Goal: Find contact information: Find contact information

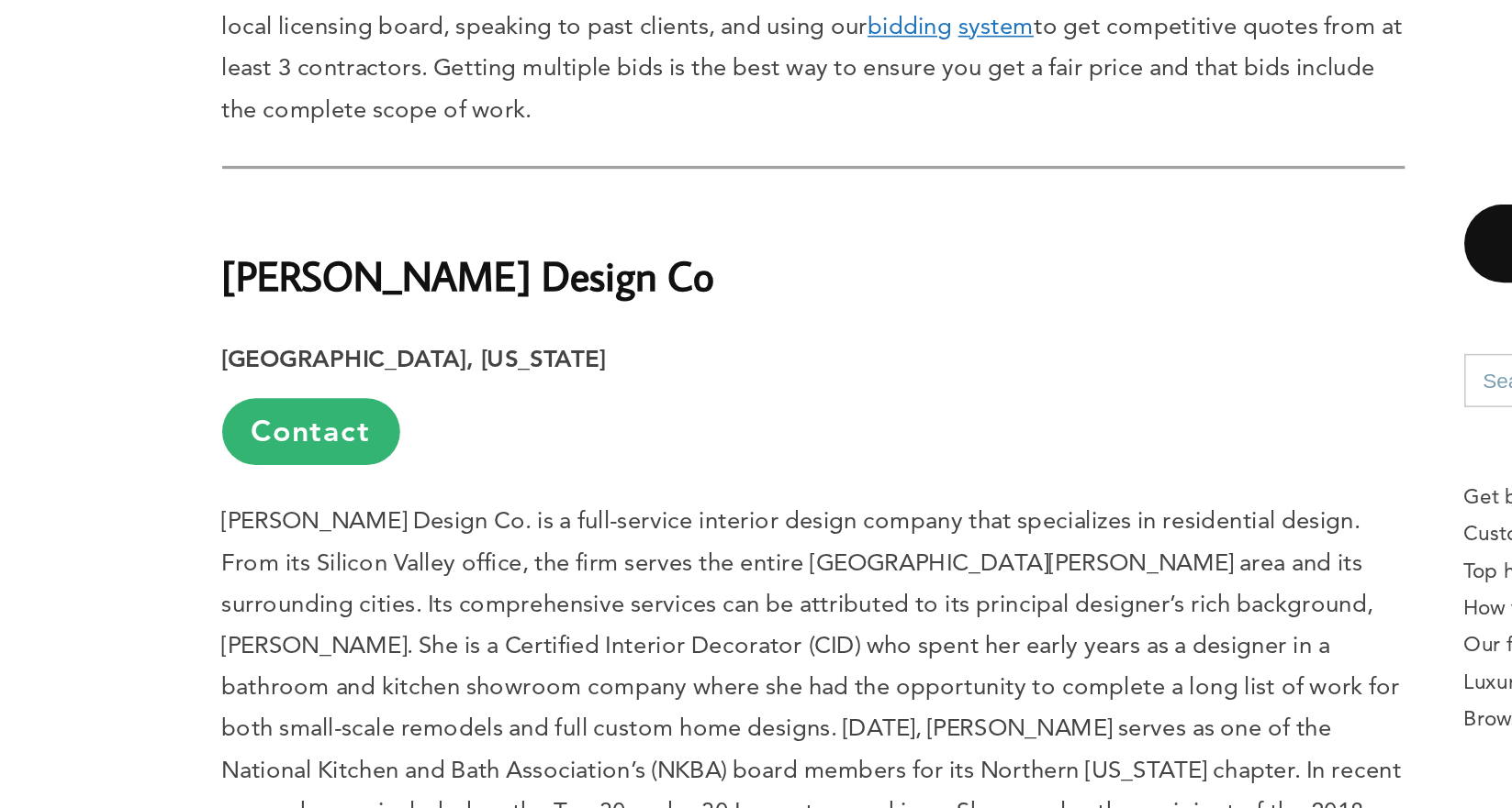
scroll to position [1227, 0]
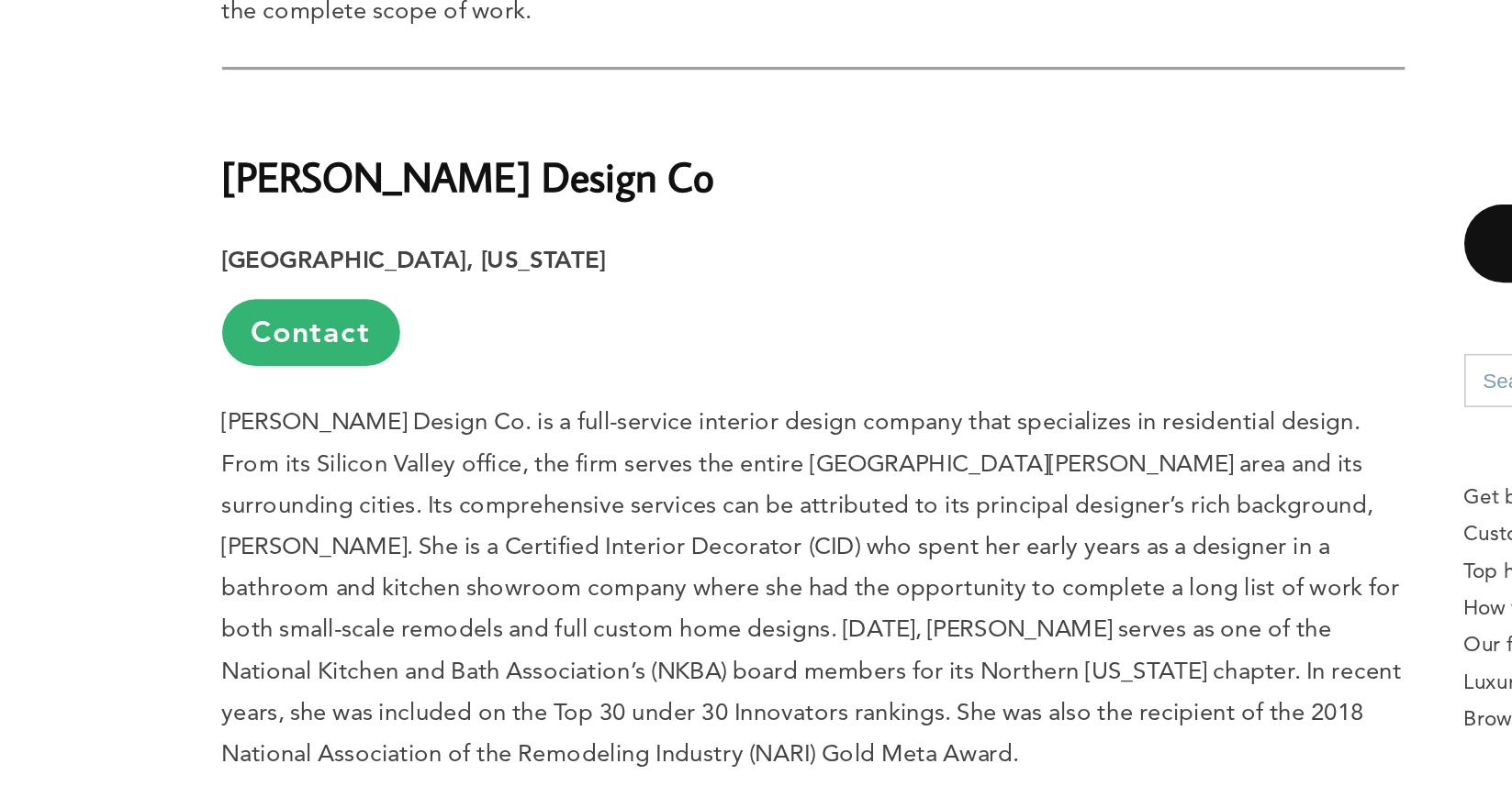
click at [266, 400] on strong "[PERSON_NAME] Design Co" at bounding box center [385, 416] width 305 height 32
click at [278, 492] on link "Contact" at bounding box center [288, 513] width 110 height 41
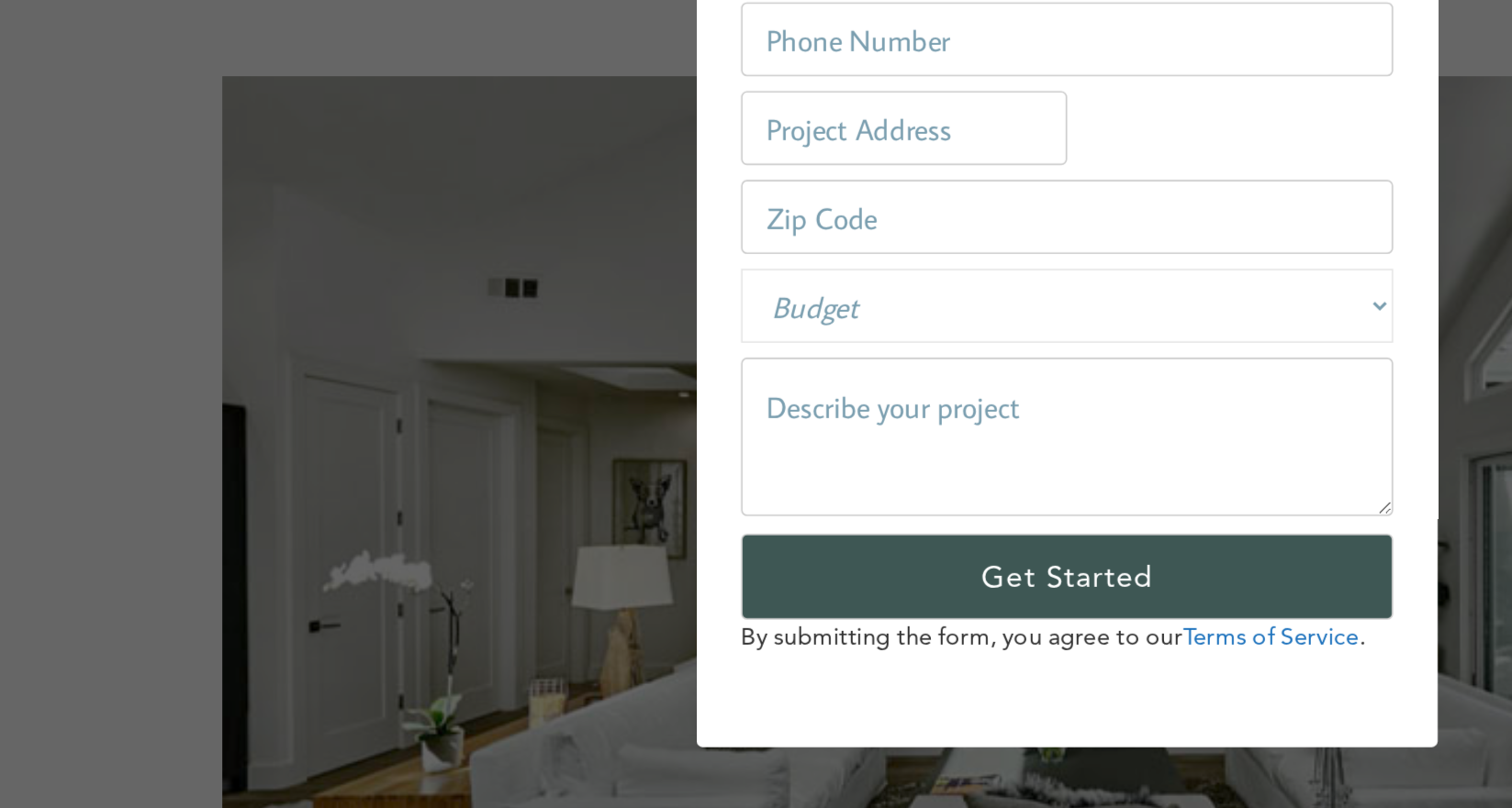
click at [278, 479] on div "How can we help? Share a few details about your project and we will get in touc…" at bounding box center [756, 404] width 1512 height 808
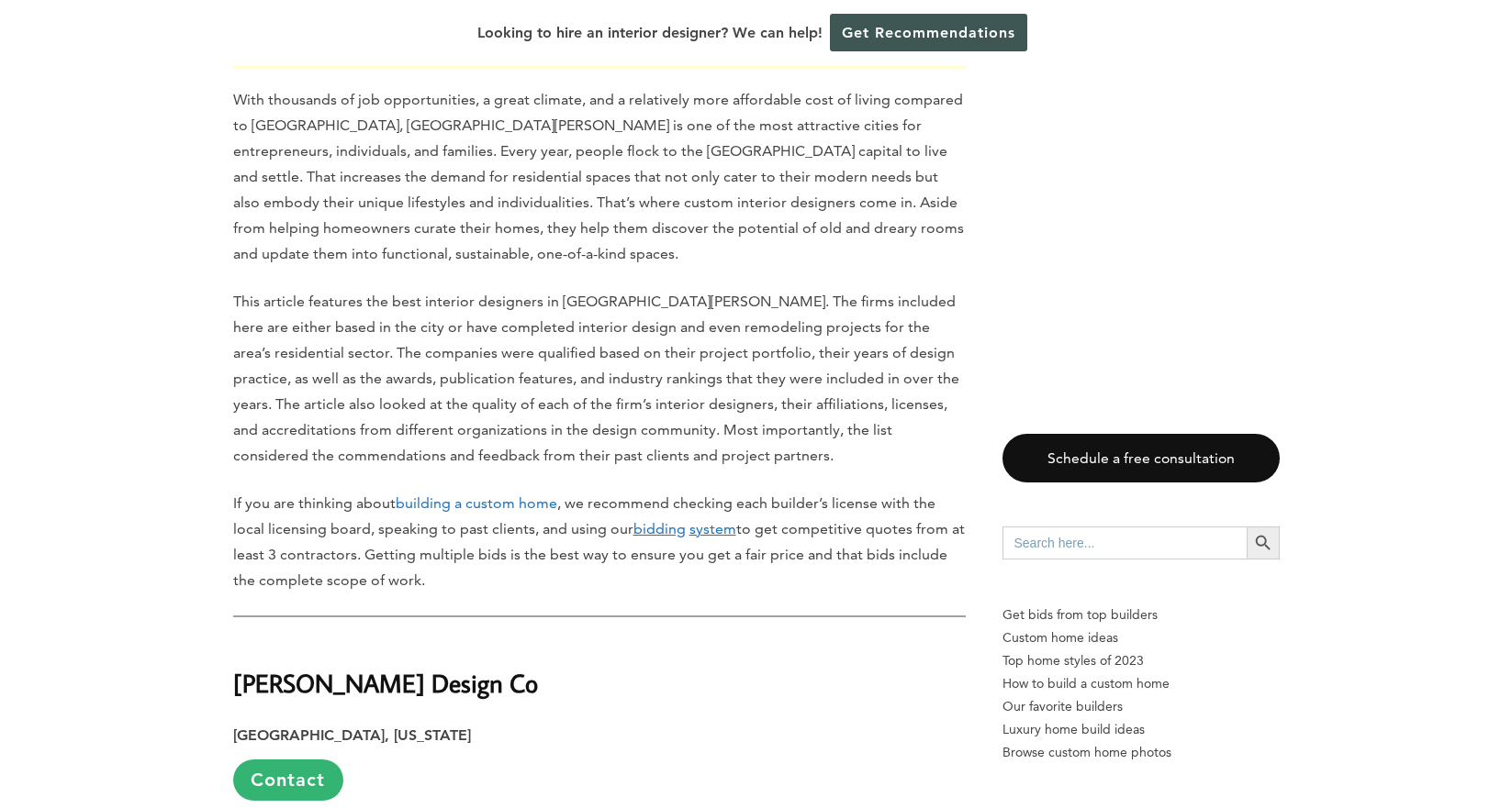
scroll to position [1370, 0]
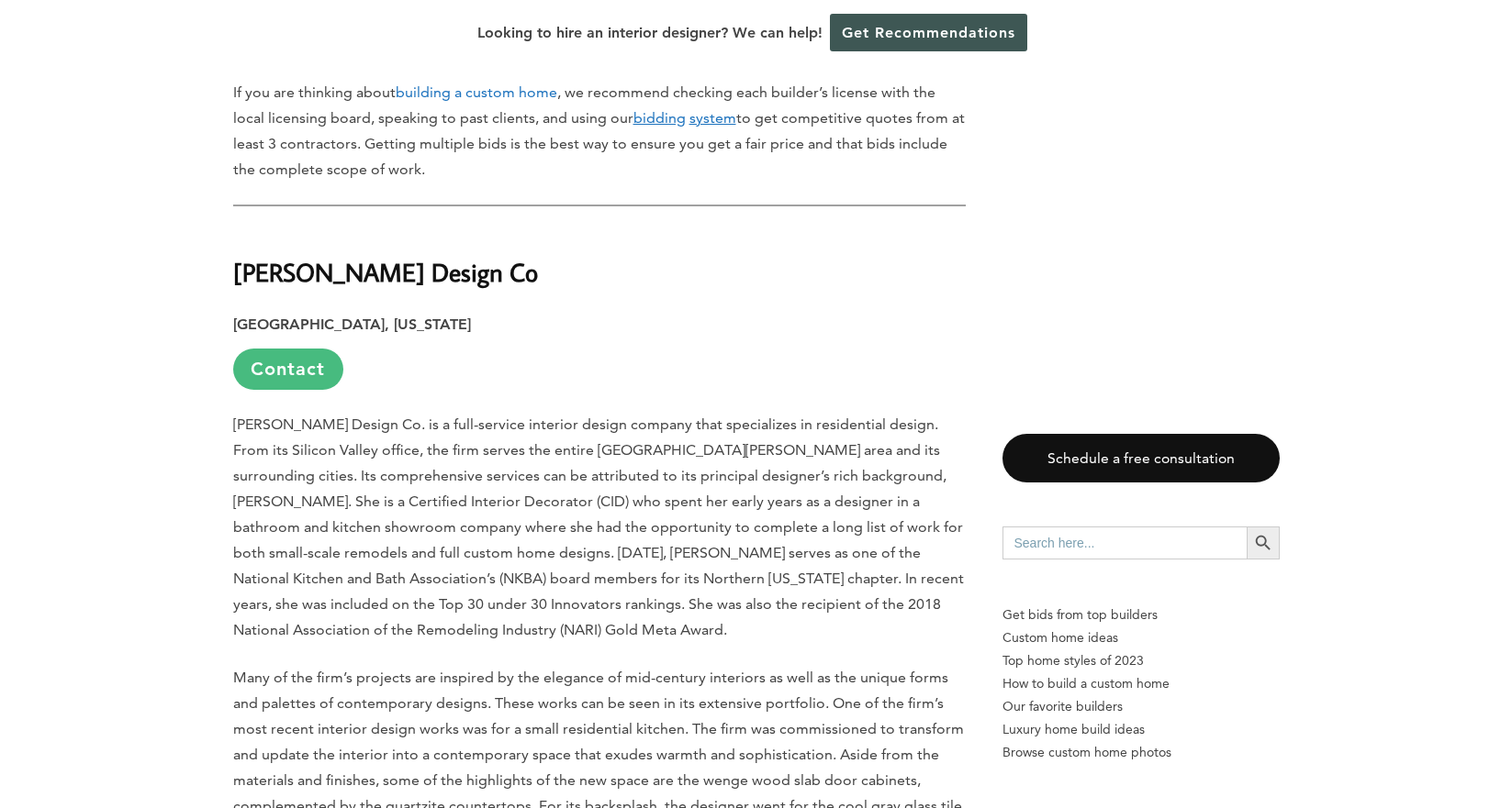
click at [283, 349] on link "Contact" at bounding box center [288, 369] width 110 height 41
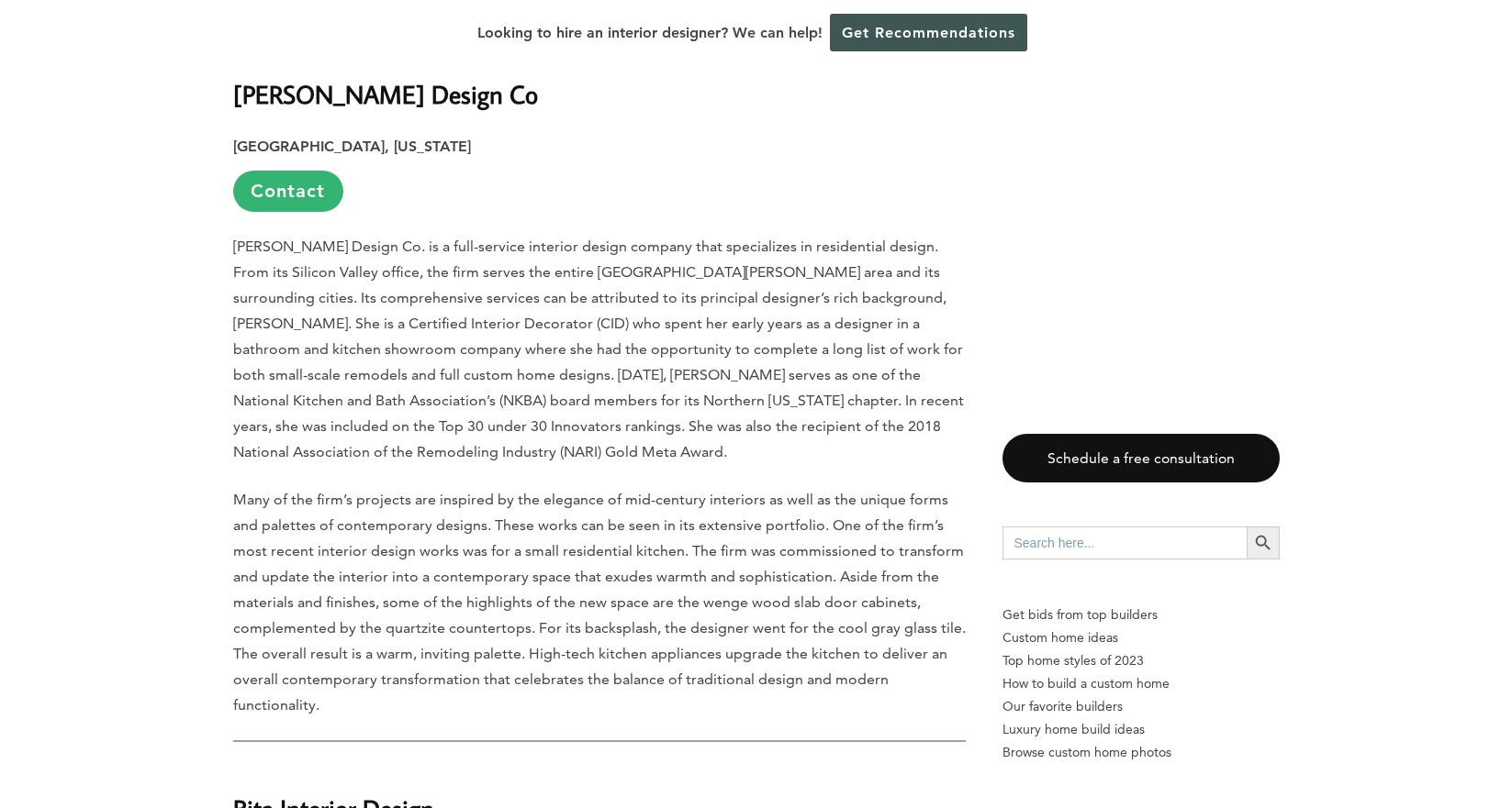
scroll to position [1473, 0]
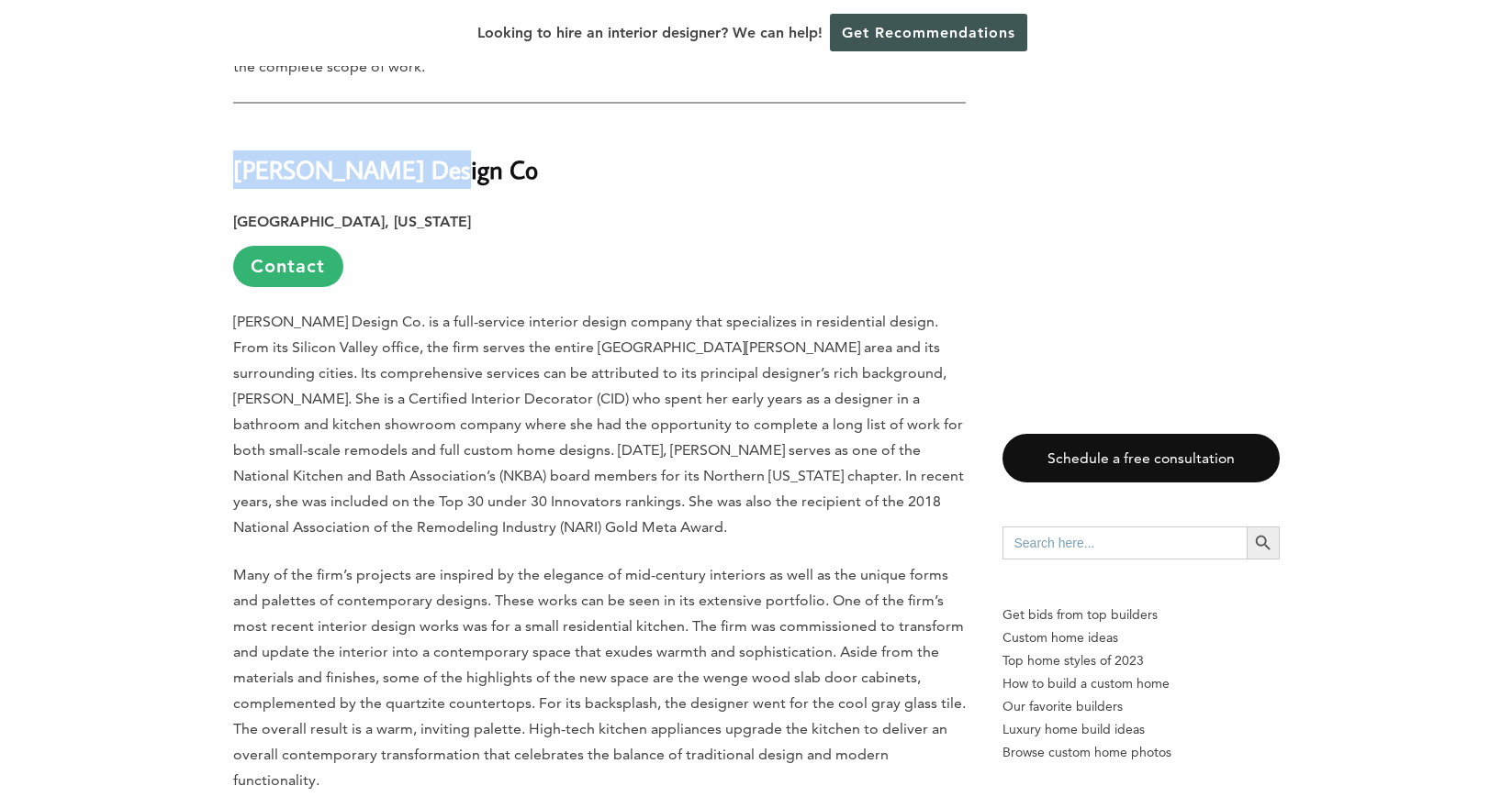
drag, startPoint x: 444, startPoint y: 126, endPoint x: 226, endPoint y: 126, distance: 218.0
copy strong "[PERSON_NAME] Design Co"
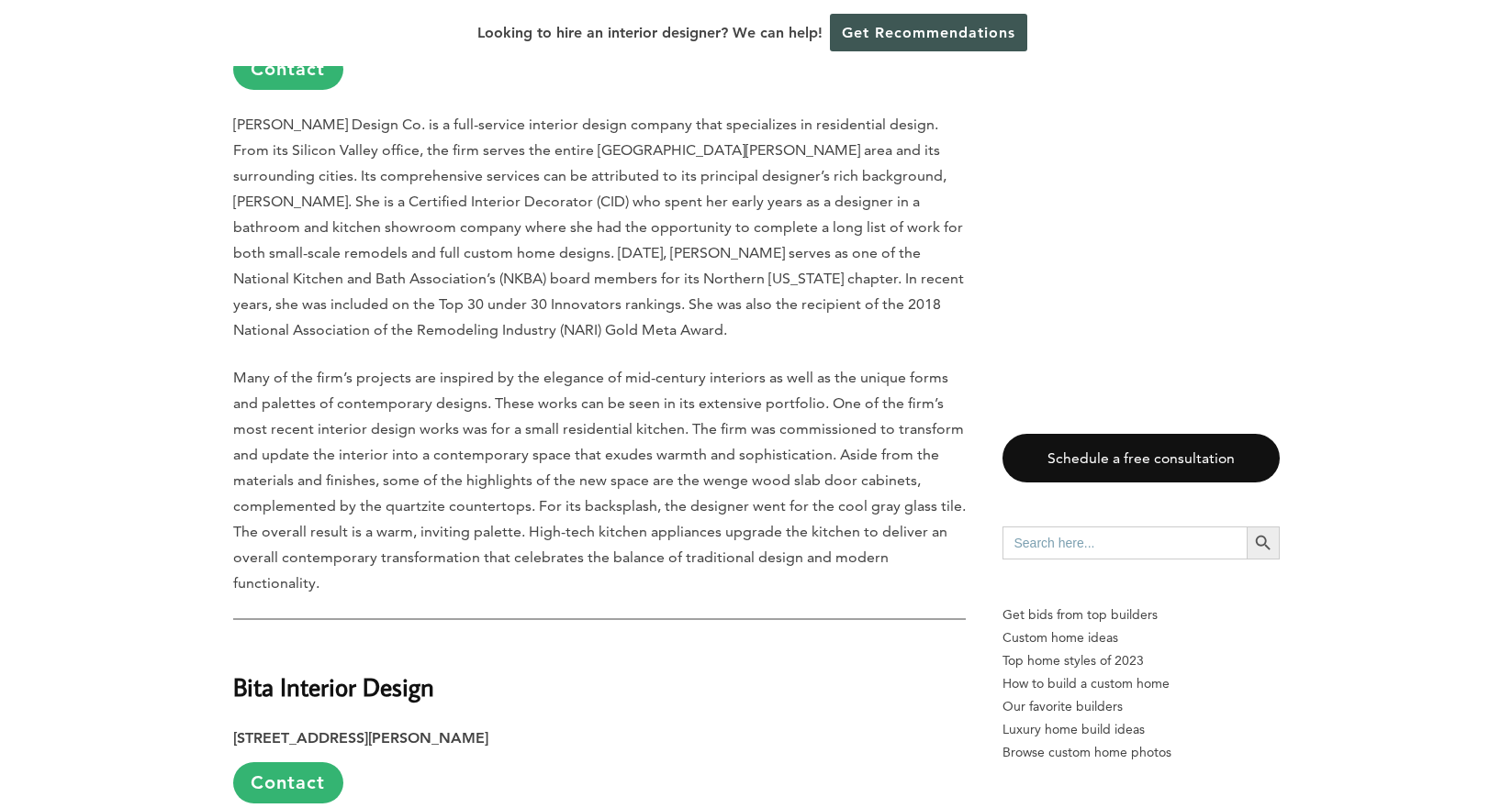
scroll to position [2178, 0]
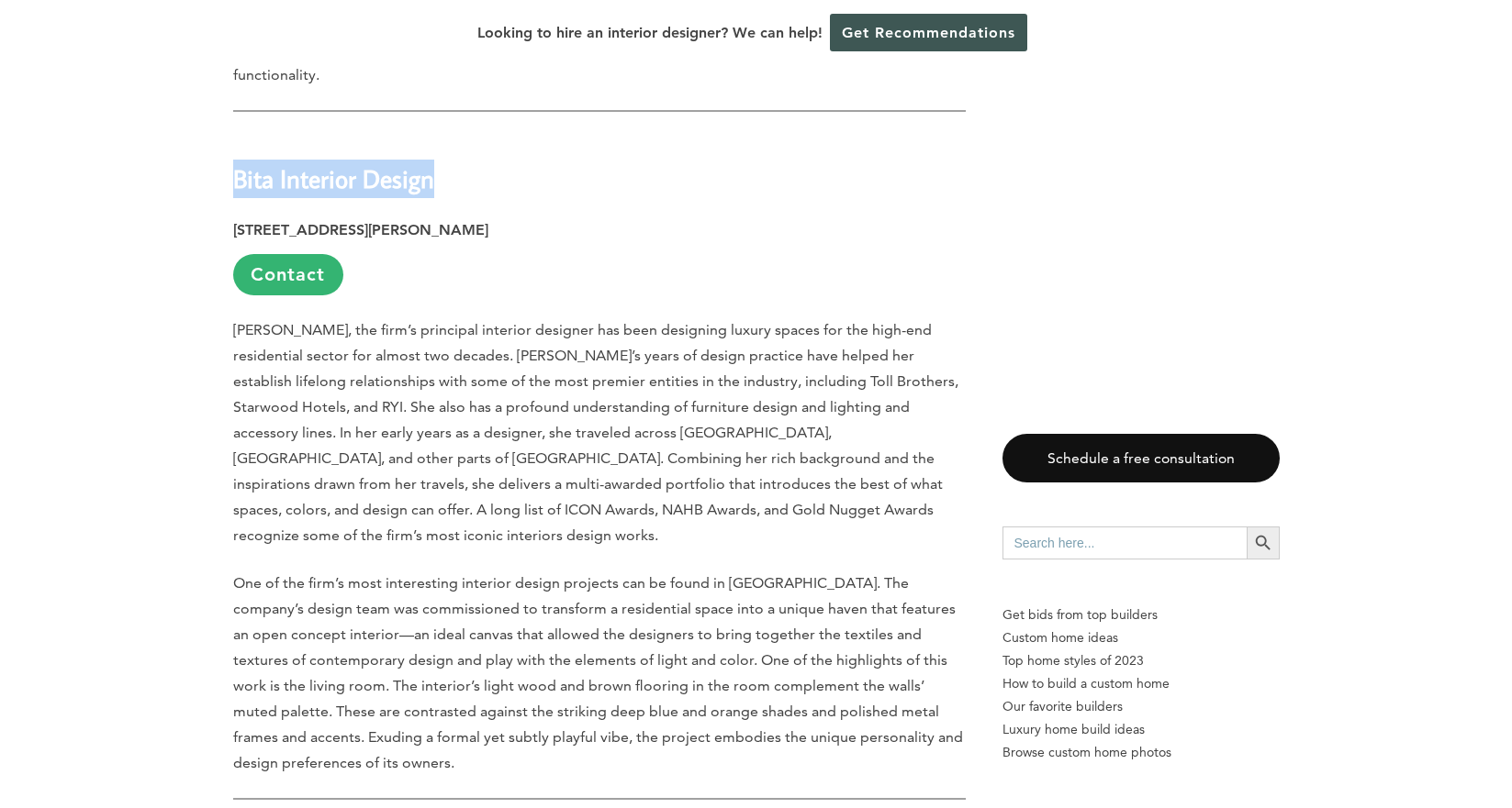
drag, startPoint x: 448, startPoint y: 133, endPoint x: 222, endPoint y: 137, distance: 226.0
copy strong "Bita Interior Design"
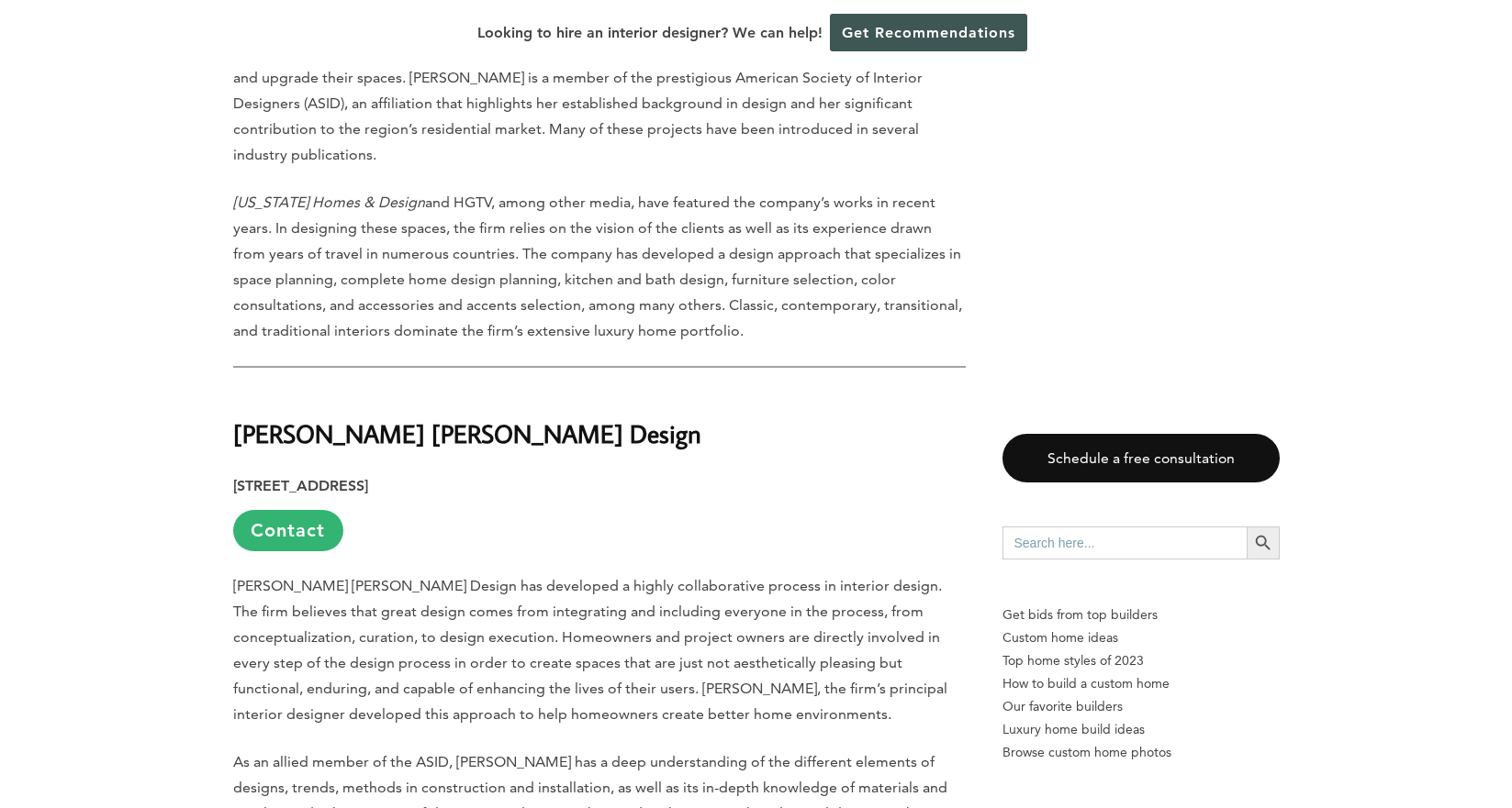
scroll to position [3896, 0]
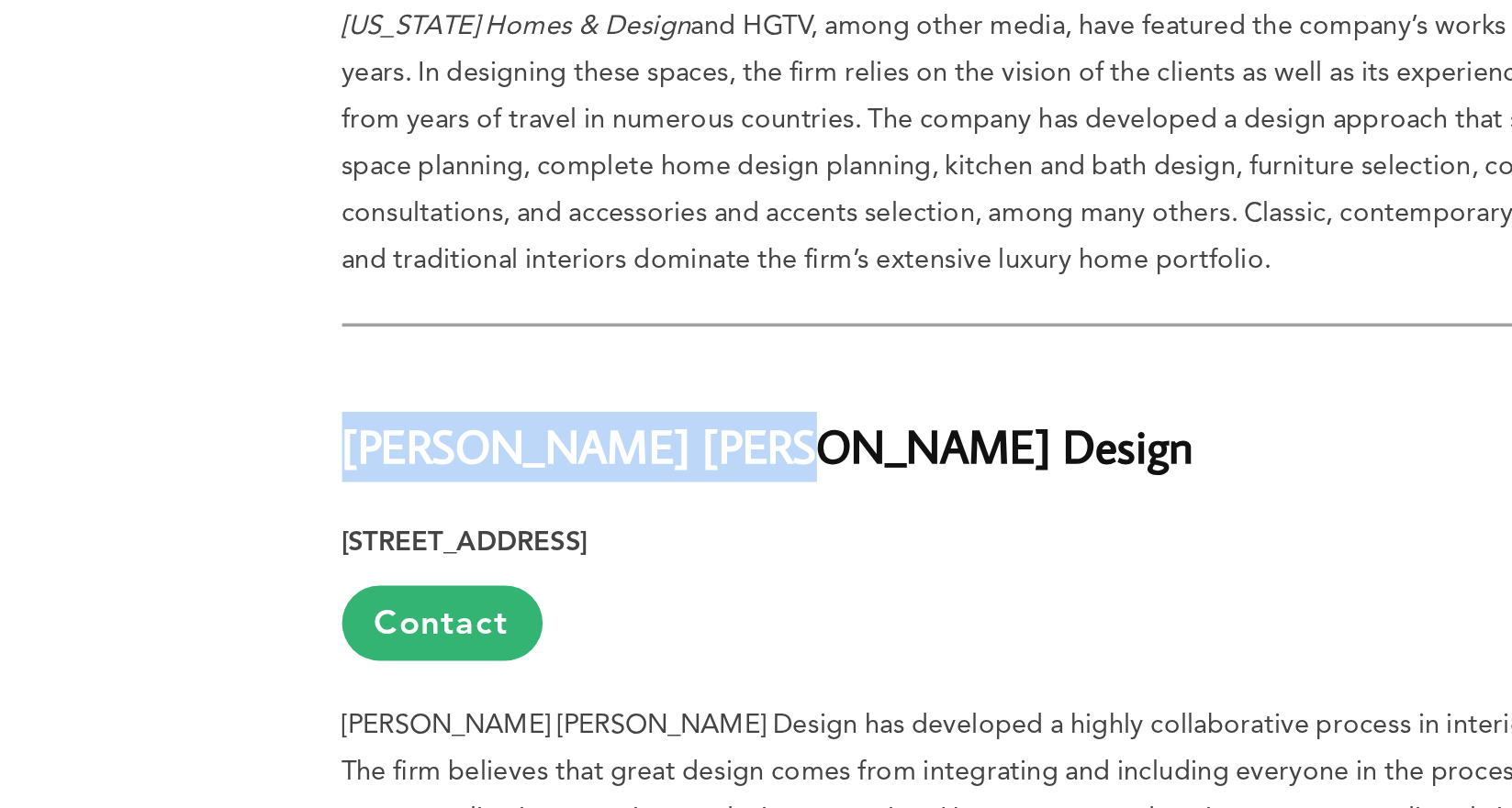
drag, startPoint x: 456, startPoint y: 309, endPoint x: 238, endPoint y: 307, distance: 218.0
click at [238, 379] on h2 "[PERSON_NAME] [PERSON_NAME] Design" at bounding box center [599, 410] width 732 height 63
copy strong "[PERSON_NAME] [PERSON_NAME] Design"
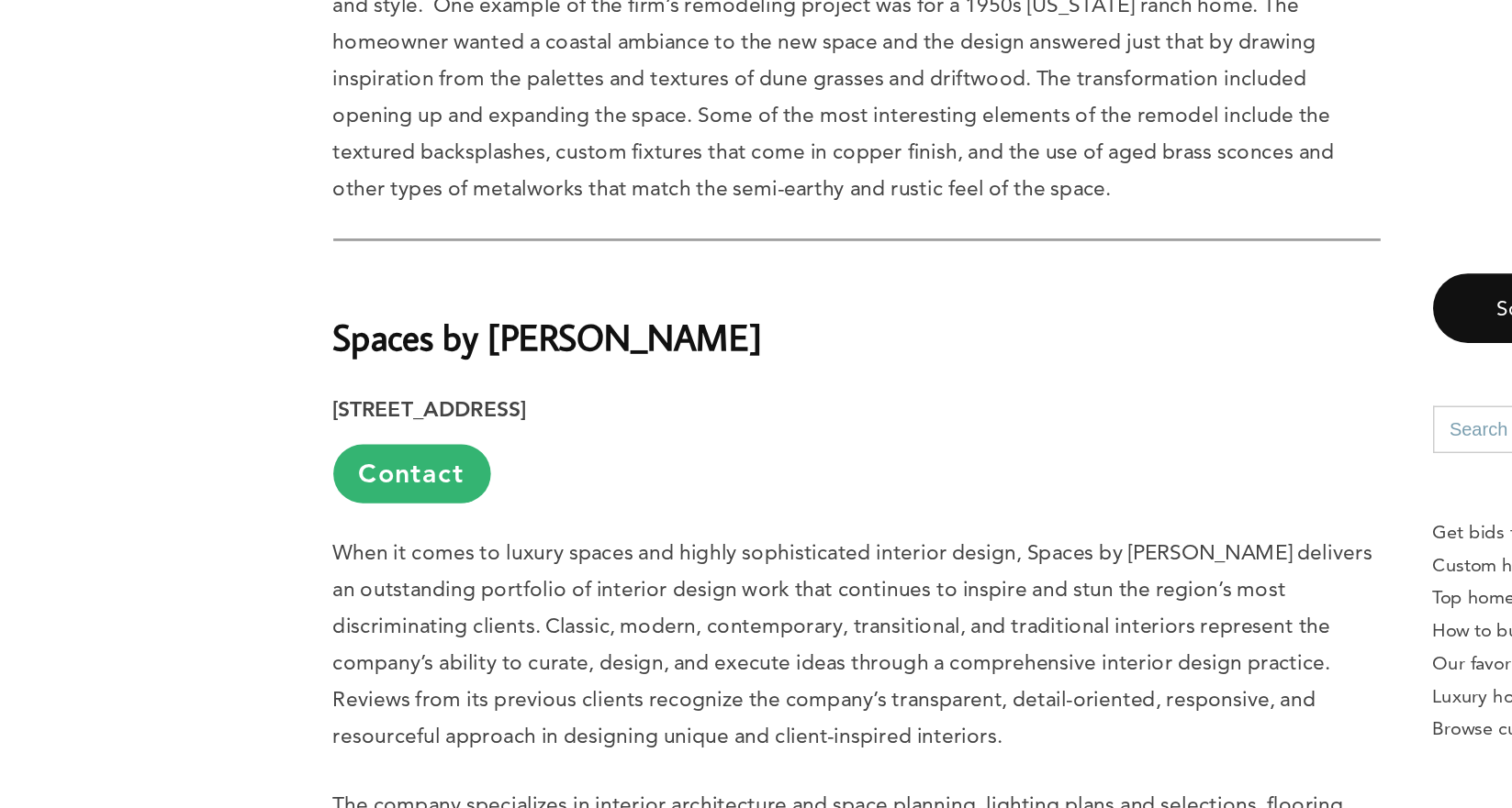
scroll to position [6846, 0]
